Goal: Task Accomplishment & Management: Complete application form

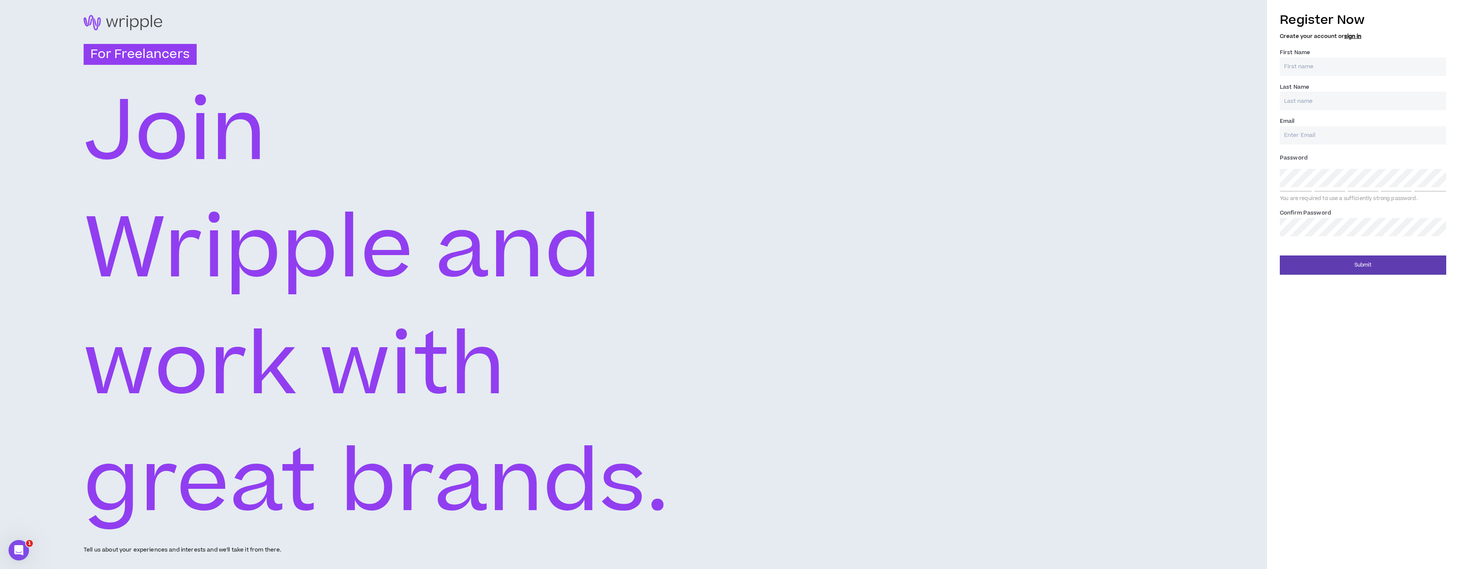
click at [1305, 71] on input "First Name *" at bounding box center [1362, 67] width 166 height 18
type input "[PERSON_NAME]"
click at [1308, 106] on input "Last Name *" at bounding box center [1362, 101] width 166 height 18
type input "Ogunsola"
click at [1322, 142] on input "Email *" at bounding box center [1362, 135] width 166 height 18
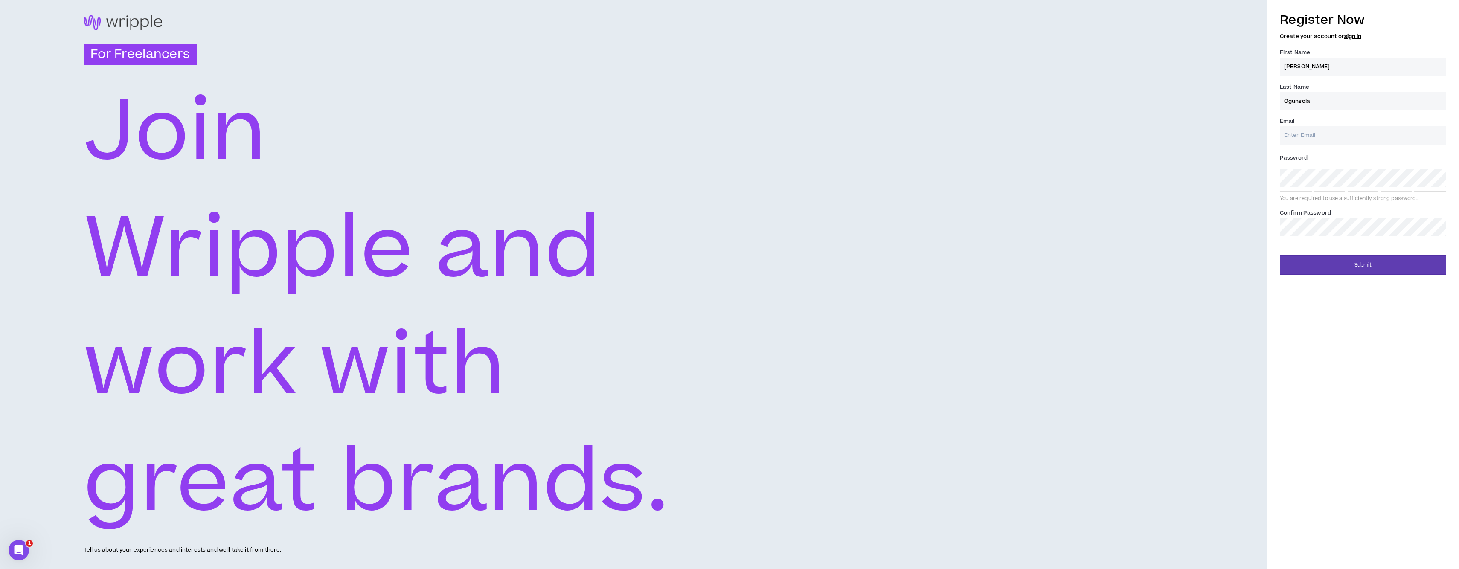
type input "[EMAIL_ADDRESS][DOMAIN_NAME]"
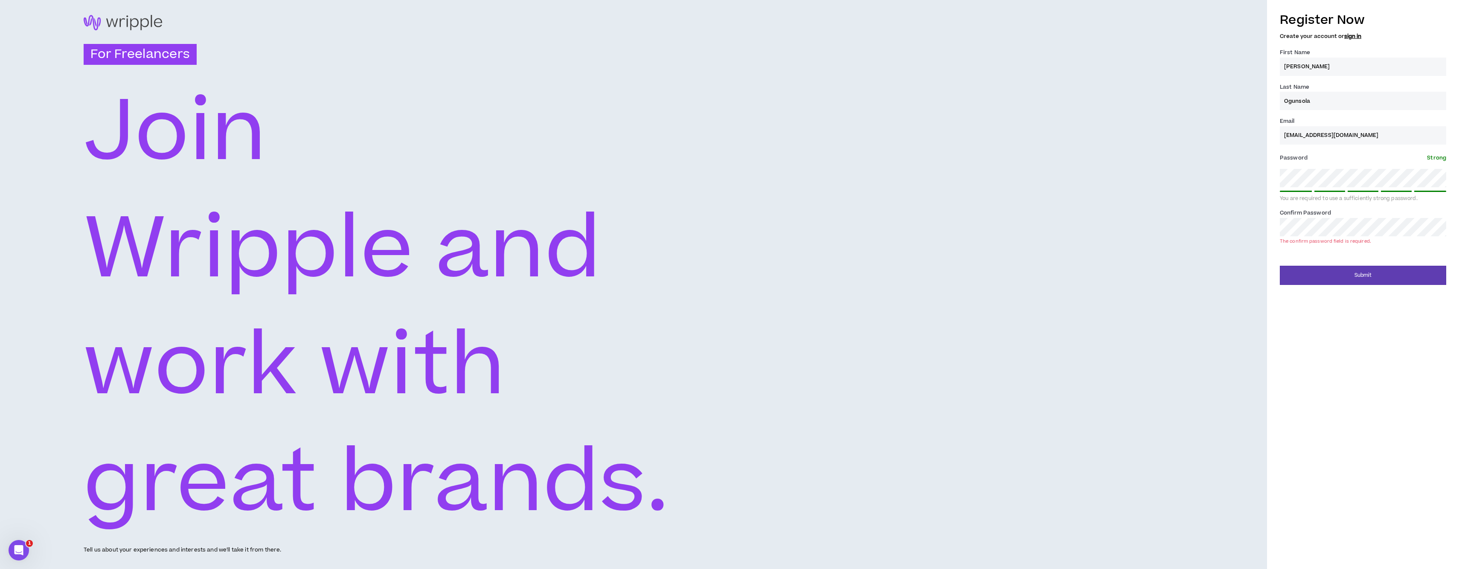
click at [1269, 176] on div "Register Now Create your account or sign in First Name * [PERSON_NAME] Last Nam…" at bounding box center [1363, 146] width 192 height 278
click at [679, 325] on icon "work with" at bounding box center [420, 364] width 673 height 117
click at [1376, 267] on button "Submit" at bounding box center [1362, 264] width 166 height 19
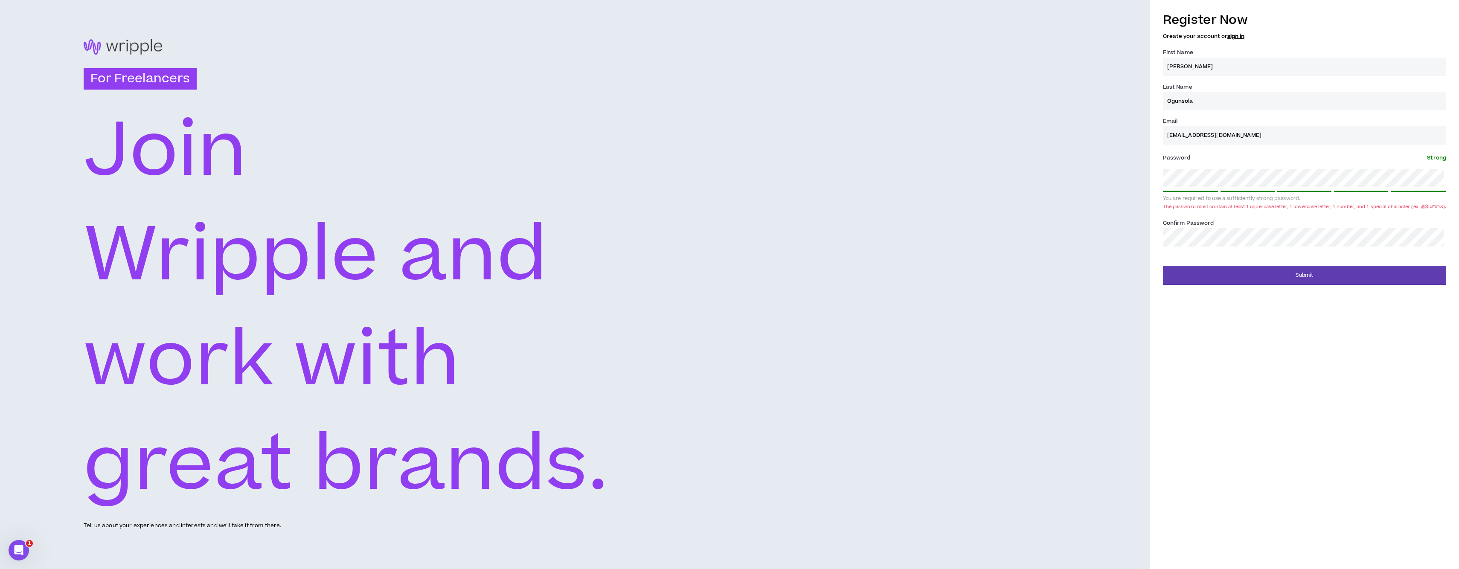
click at [1297, 162] on label "Password * Strong" at bounding box center [1304, 158] width 283 height 14
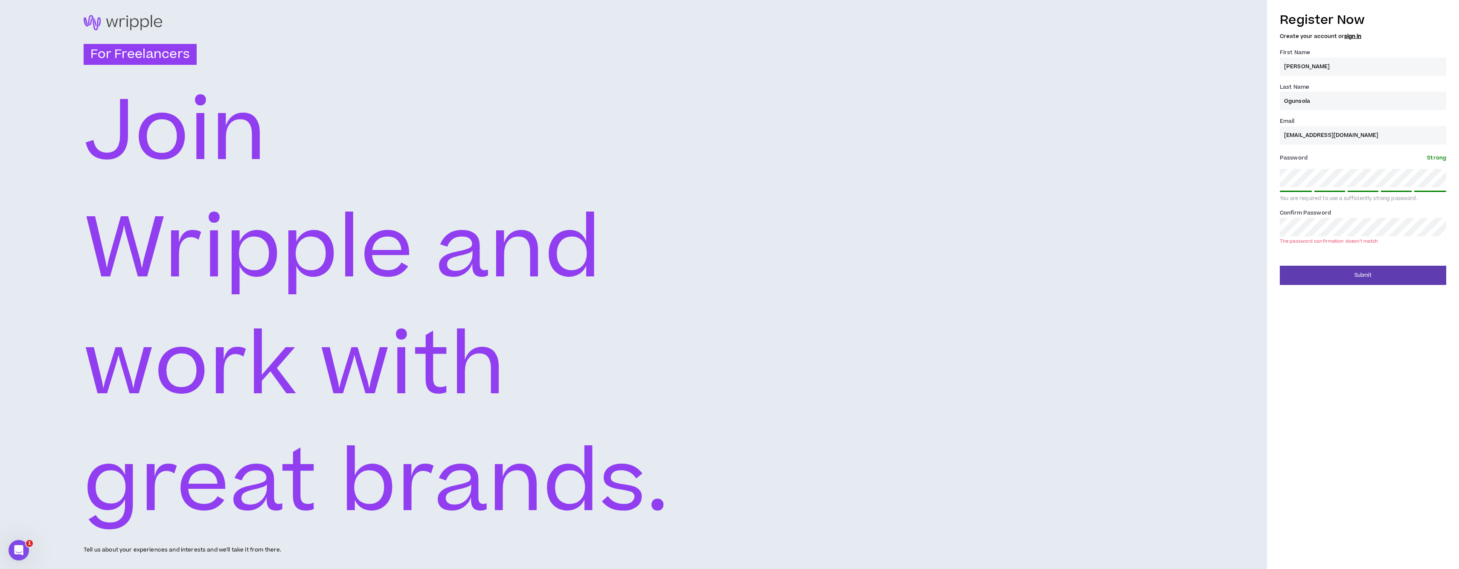
click at [1212, 296] on div "For Freelancers [PERSON_NAME] and work with great brands. Tell us about your ex…" at bounding box center [633, 284] width 1267 height 569
click at [1348, 261] on button "Submit" at bounding box center [1362, 264] width 166 height 19
